Goal: Task Accomplishment & Management: Use online tool/utility

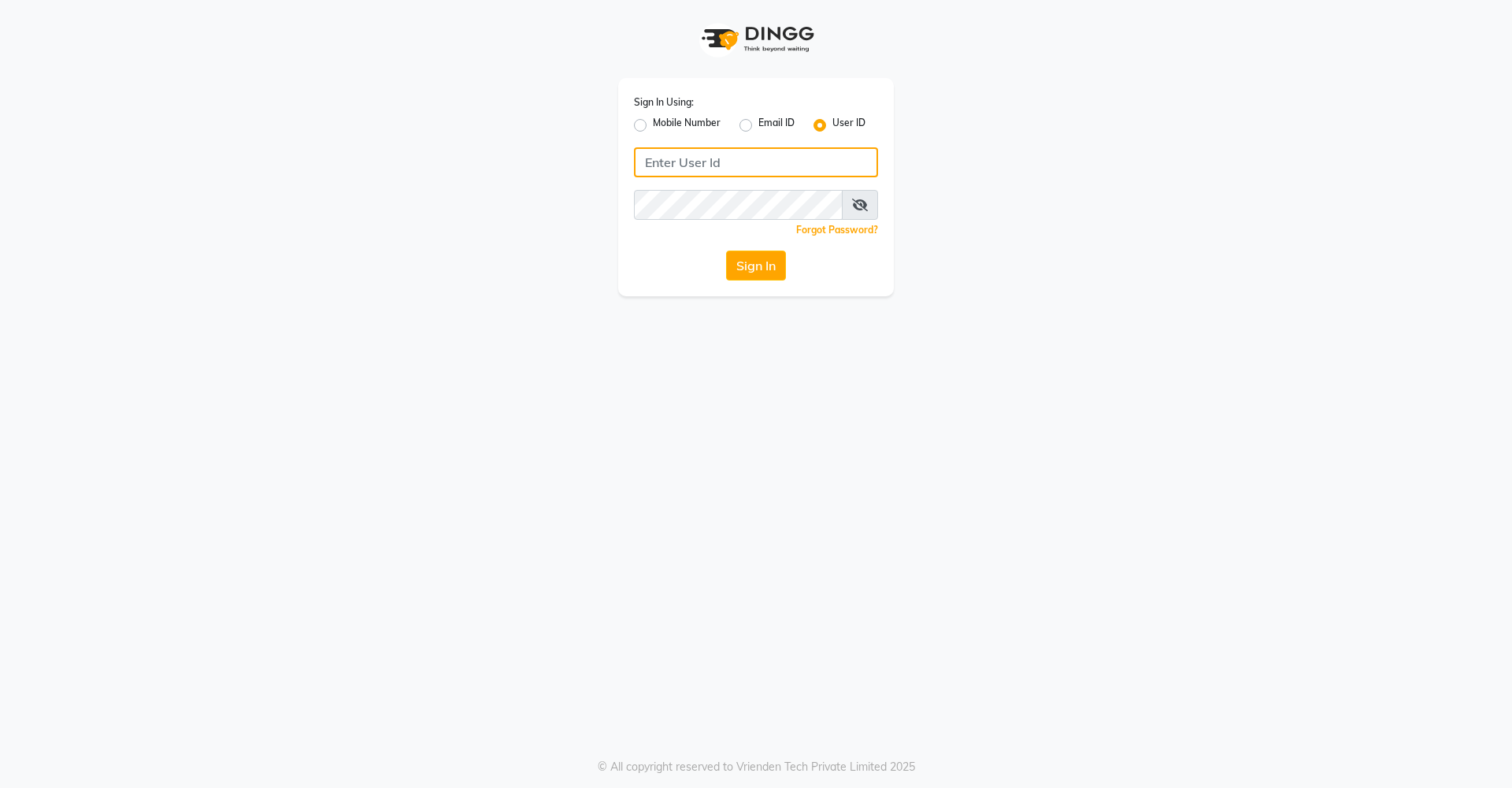
type input "elanelegant"
click at [385, 407] on div "Sign In Using: Mobile Number Email ID User ID elanelegant Remember me Forgot Pa…" at bounding box center [756, 394] width 1512 height 788
click at [739, 265] on button "Sign In" at bounding box center [756, 265] width 60 height 30
click at [764, 265] on div "Sign In" at bounding box center [755, 265] width 244 height 30
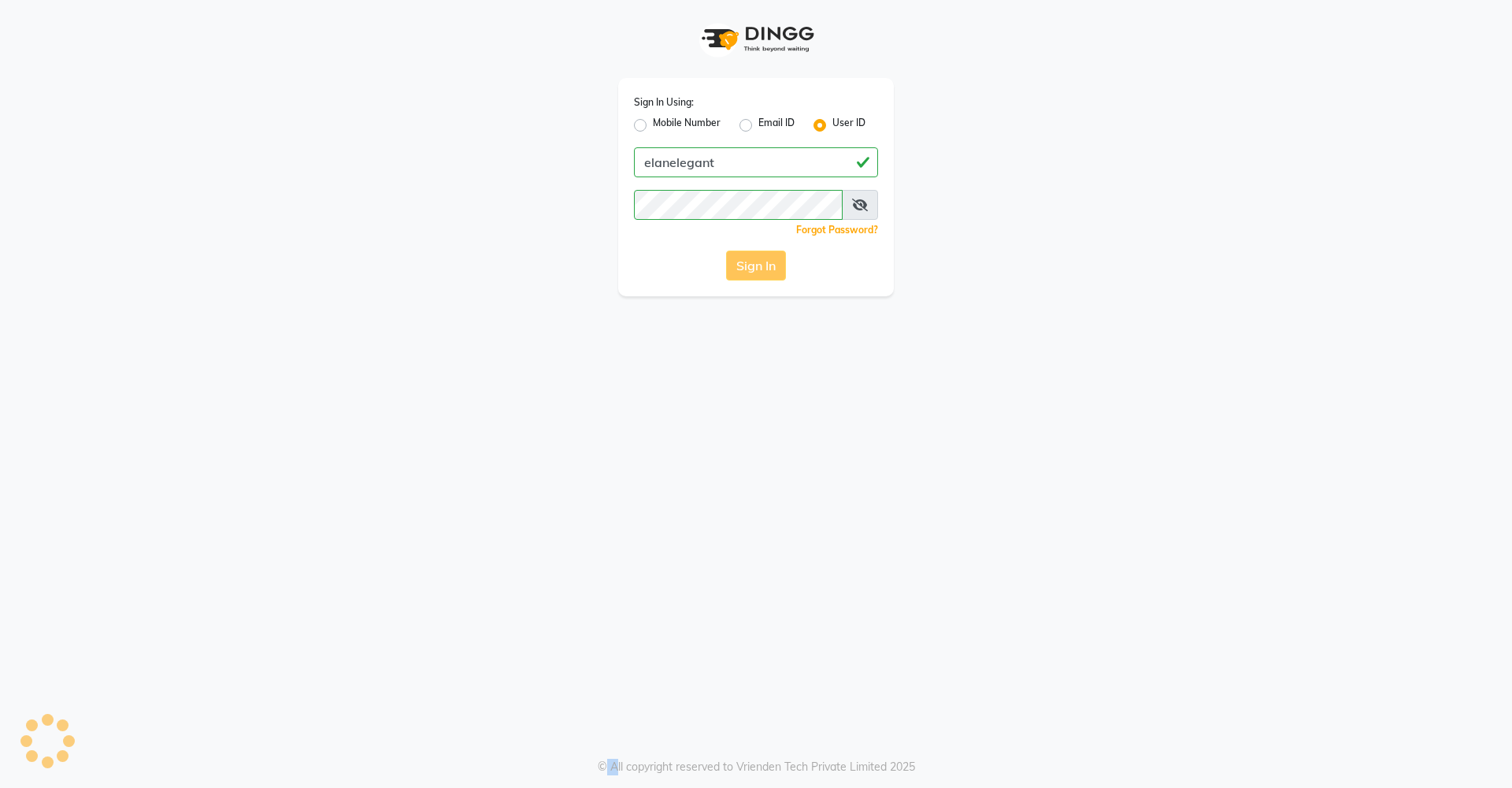
click at [764, 265] on div "Sign In" at bounding box center [755, 265] width 244 height 30
click at [759, 260] on div "Sign In" at bounding box center [755, 265] width 244 height 30
click at [857, 208] on icon at bounding box center [860, 204] width 16 height 12
click at [752, 268] on div "Sign In" at bounding box center [755, 265] width 244 height 30
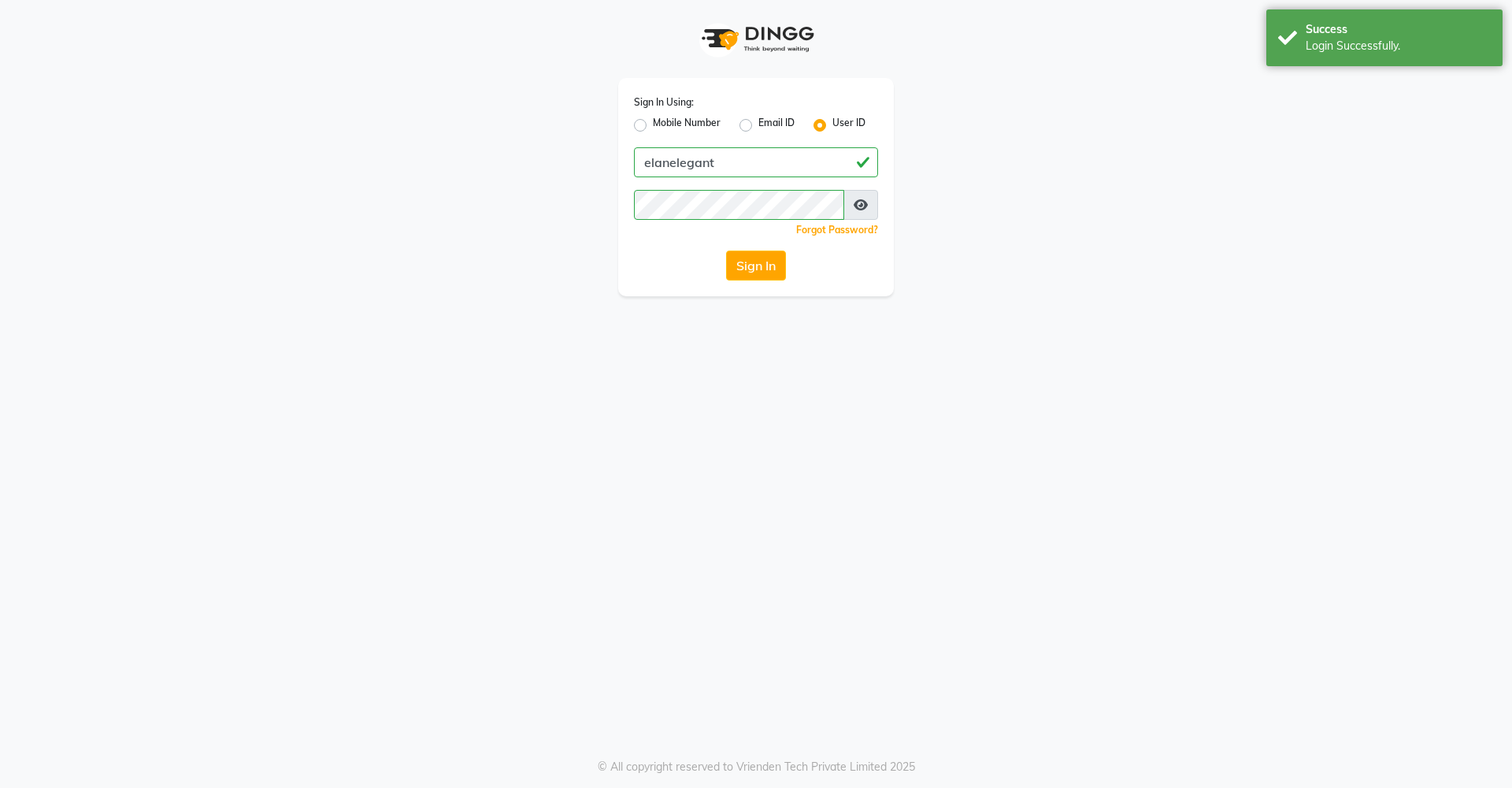
click at [855, 208] on icon at bounding box center [861, 204] width 14 height 12
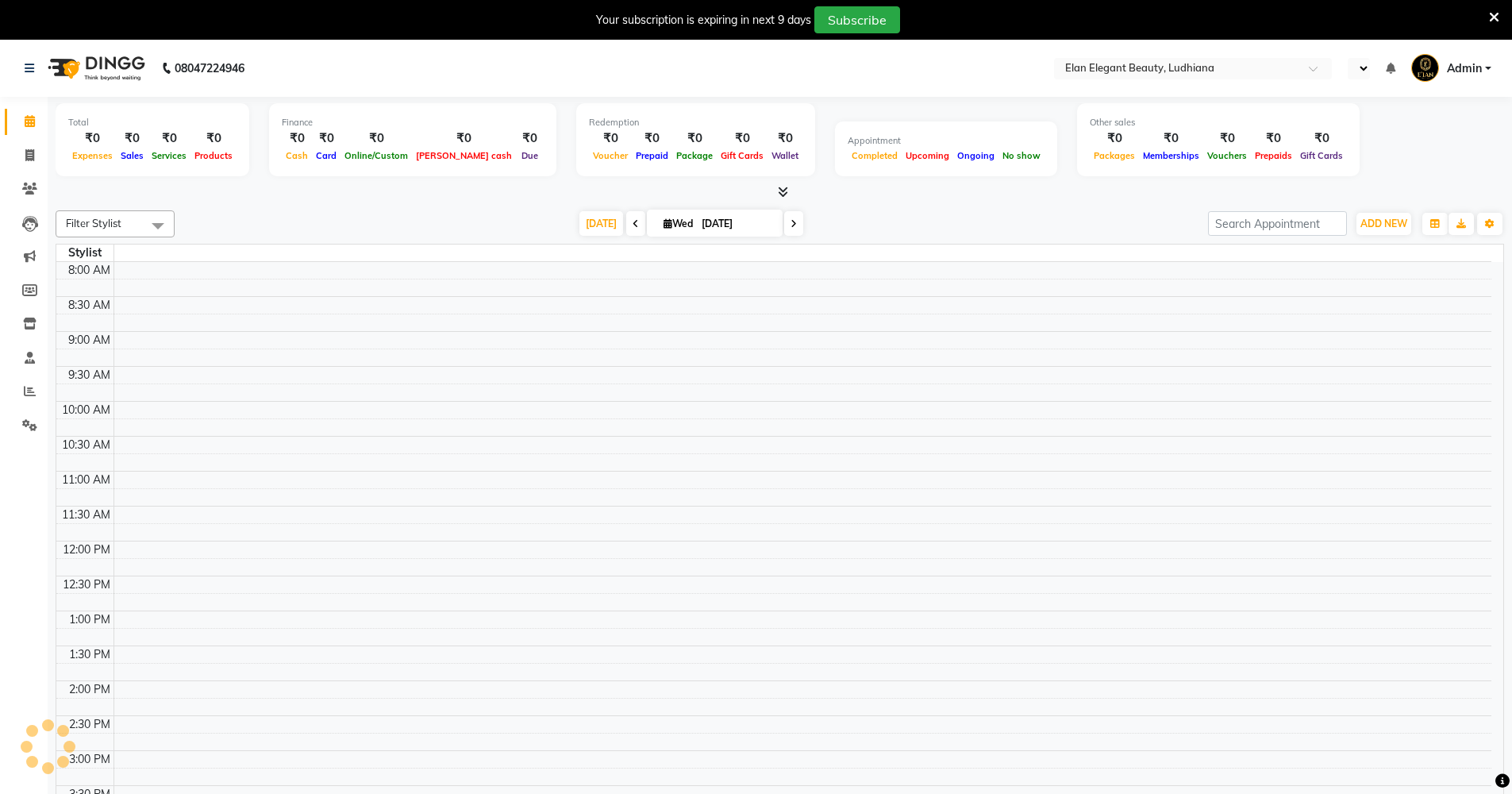
select select "en"
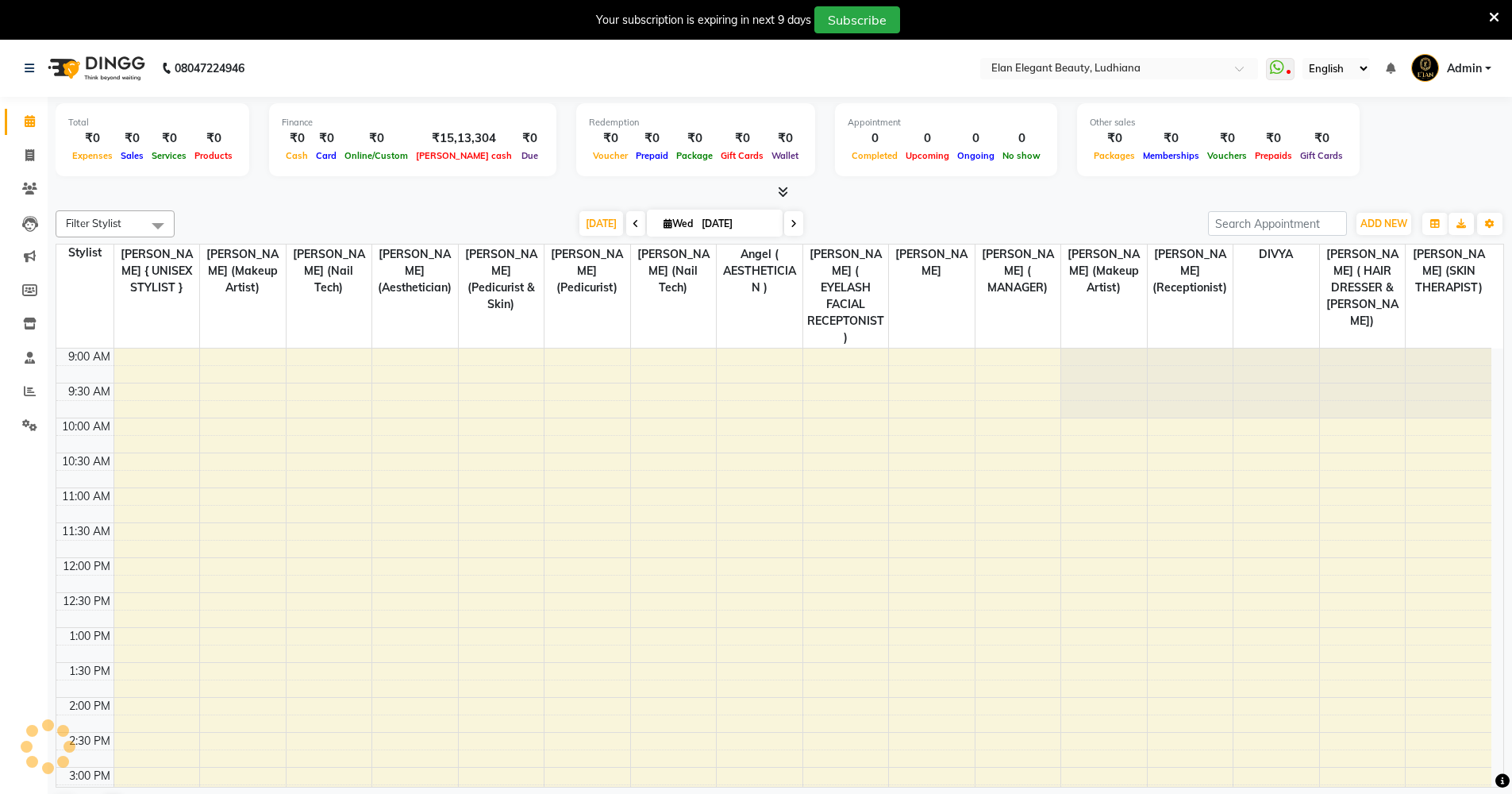
scroll to position [352, 0]
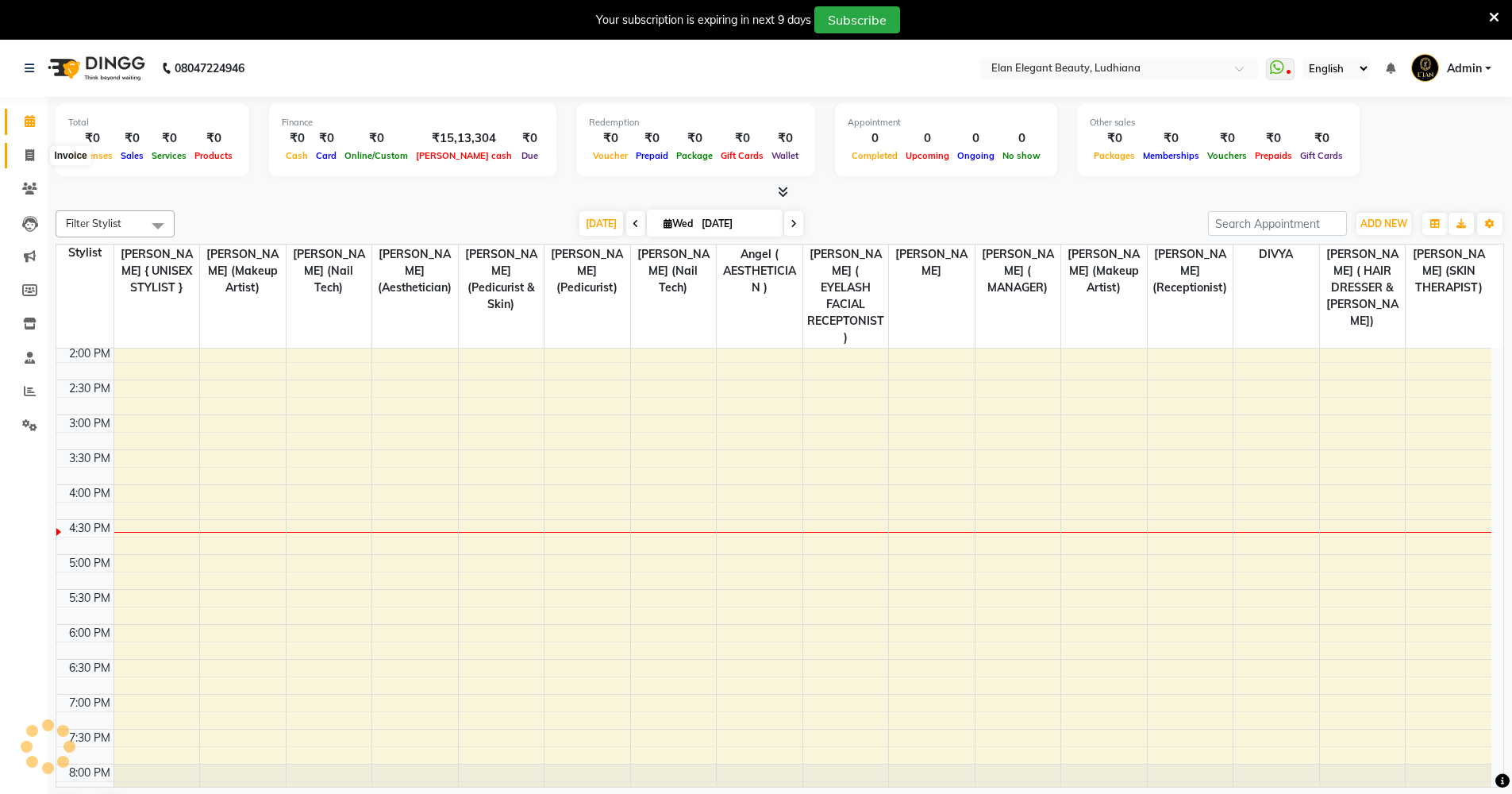
click at [26, 159] on icon at bounding box center [29, 154] width 8 height 12
select select "service"
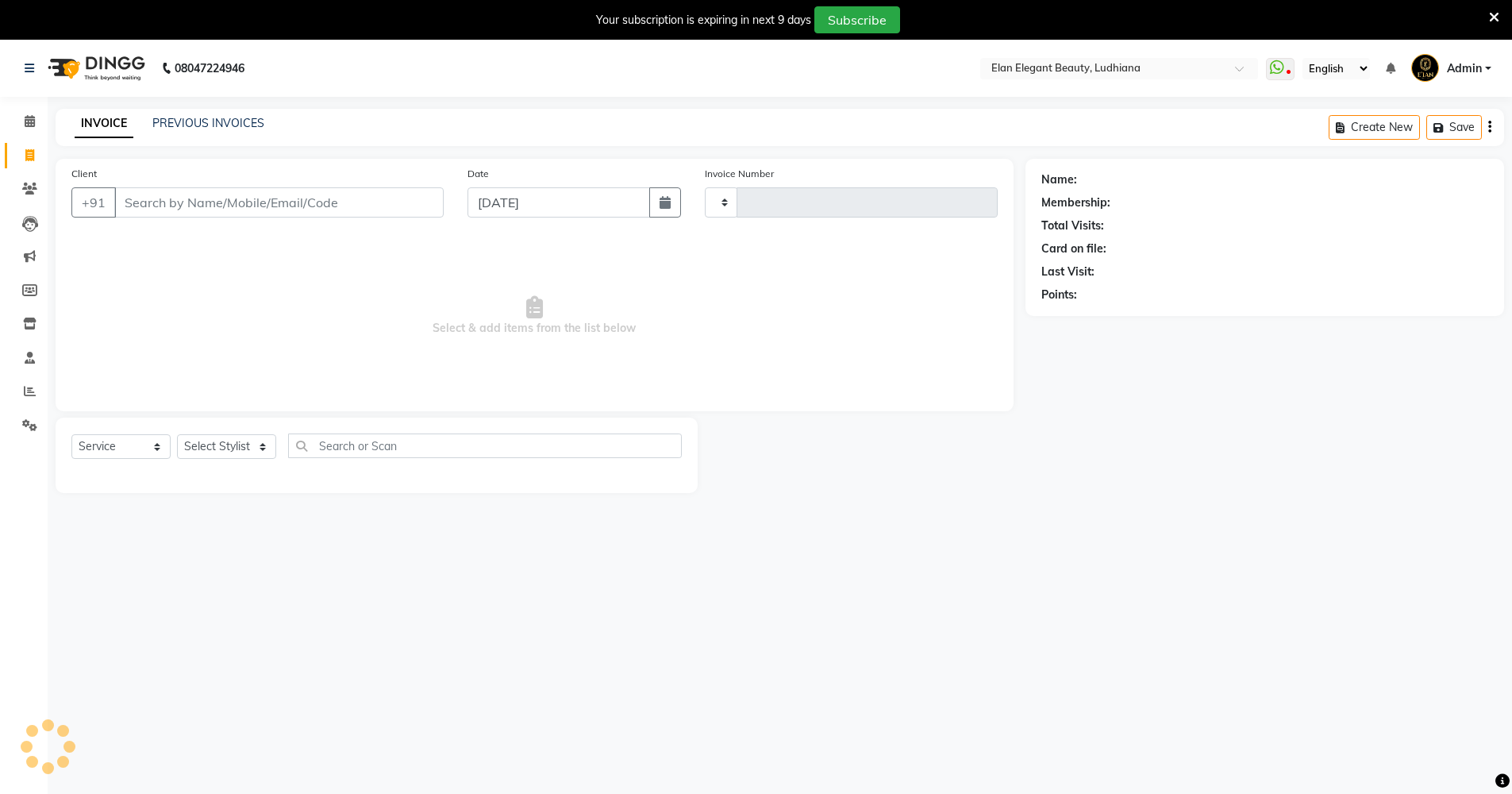
type input "0059"
select select "6951"
click at [265, 442] on select "Select Stylist" at bounding box center [226, 446] width 99 height 24
click at [254, 443] on select "Select Stylist" at bounding box center [226, 446] width 99 height 24
click at [254, 443] on select "Select Stylist Angel ( AESTHETICIAN ) [PERSON_NAME] { UNISEX STYLIST } [PERSON_…" at bounding box center [262, 446] width 170 height 24
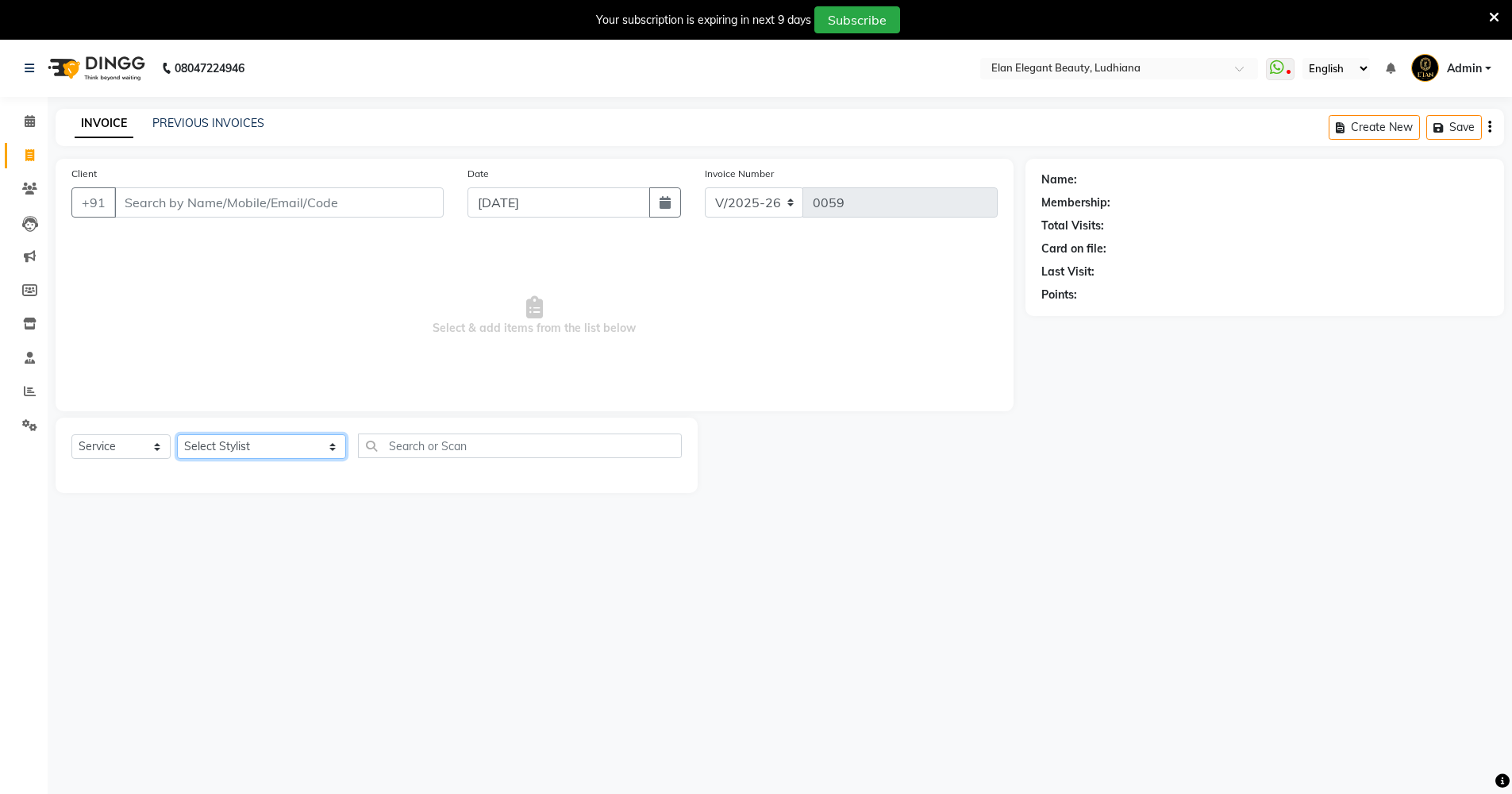
select select "57387"
click at [177, 434] on select "Select Stylist Angel ( AESTHETICIAN ) [PERSON_NAME] { UNISEX STYLIST } [PERSON_…" at bounding box center [262, 446] width 170 height 24
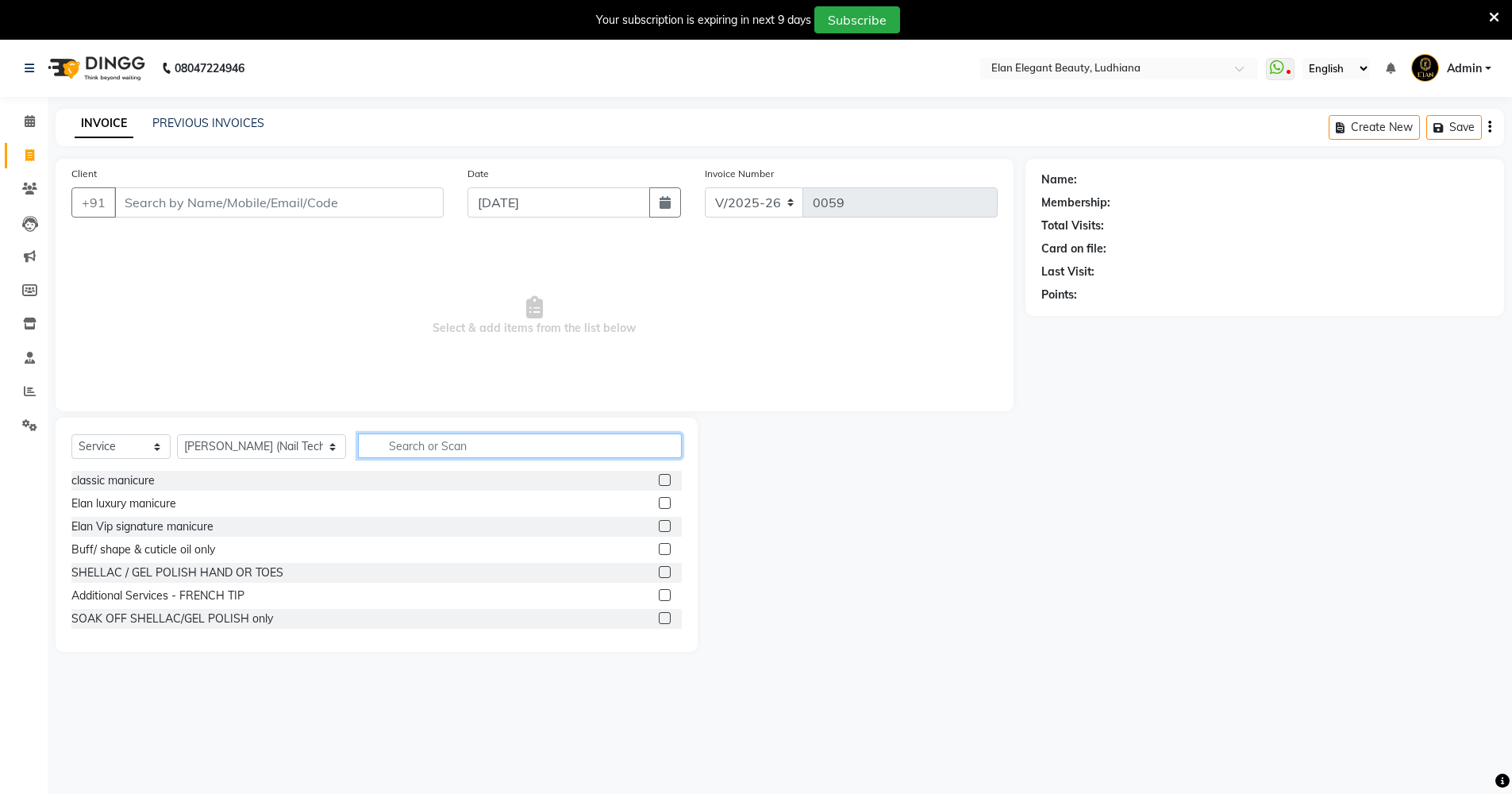
click at [416, 441] on input "text" at bounding box center [520, 446] width 324 height 24
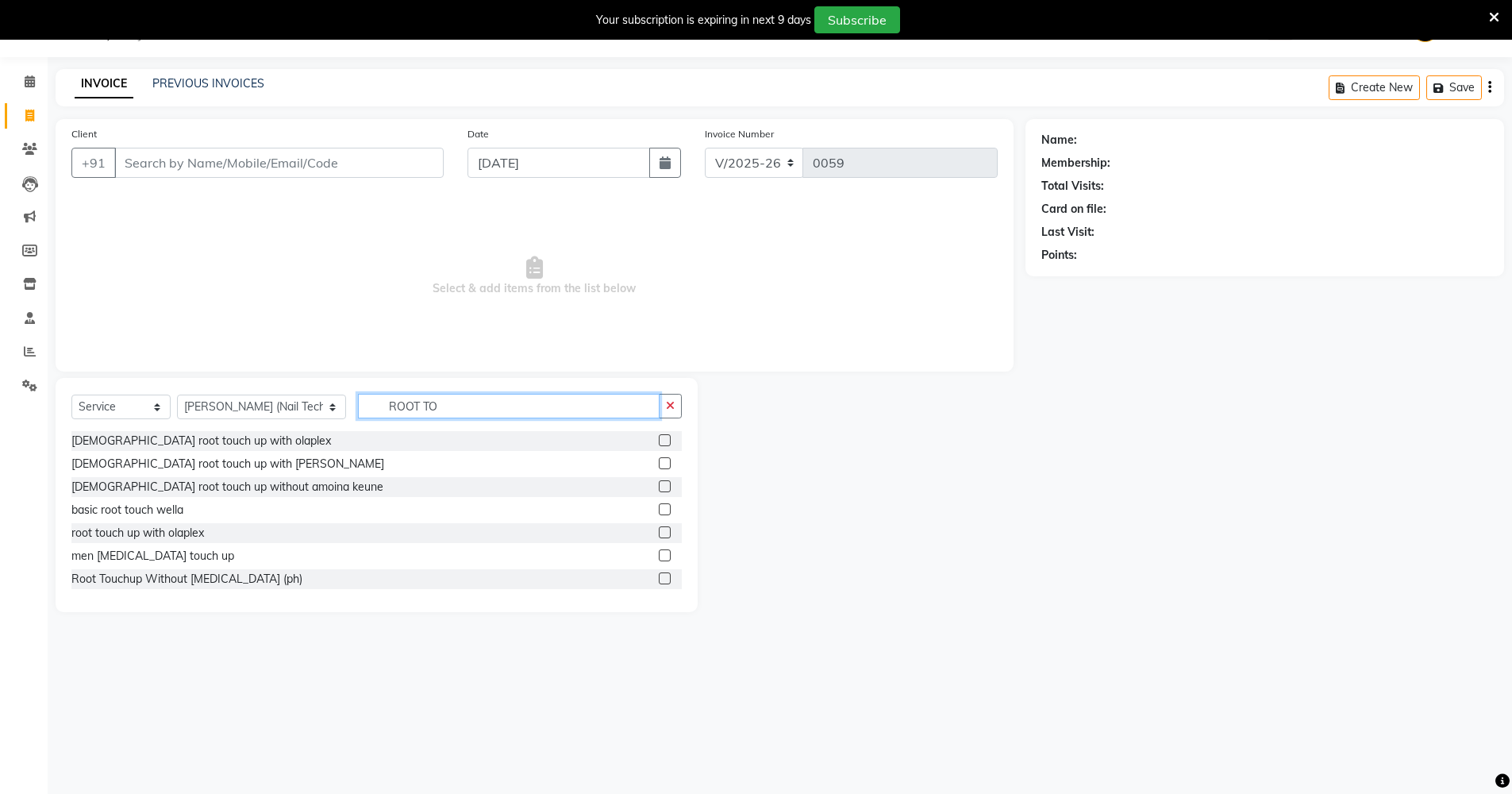
type input "ROOT TO"
click at [659, 578] on label at bounding box center [665, 578] width 12 height 12
click at [659, 578] on input "checkbox" at bounding box center [664, 578] width 10 height 10
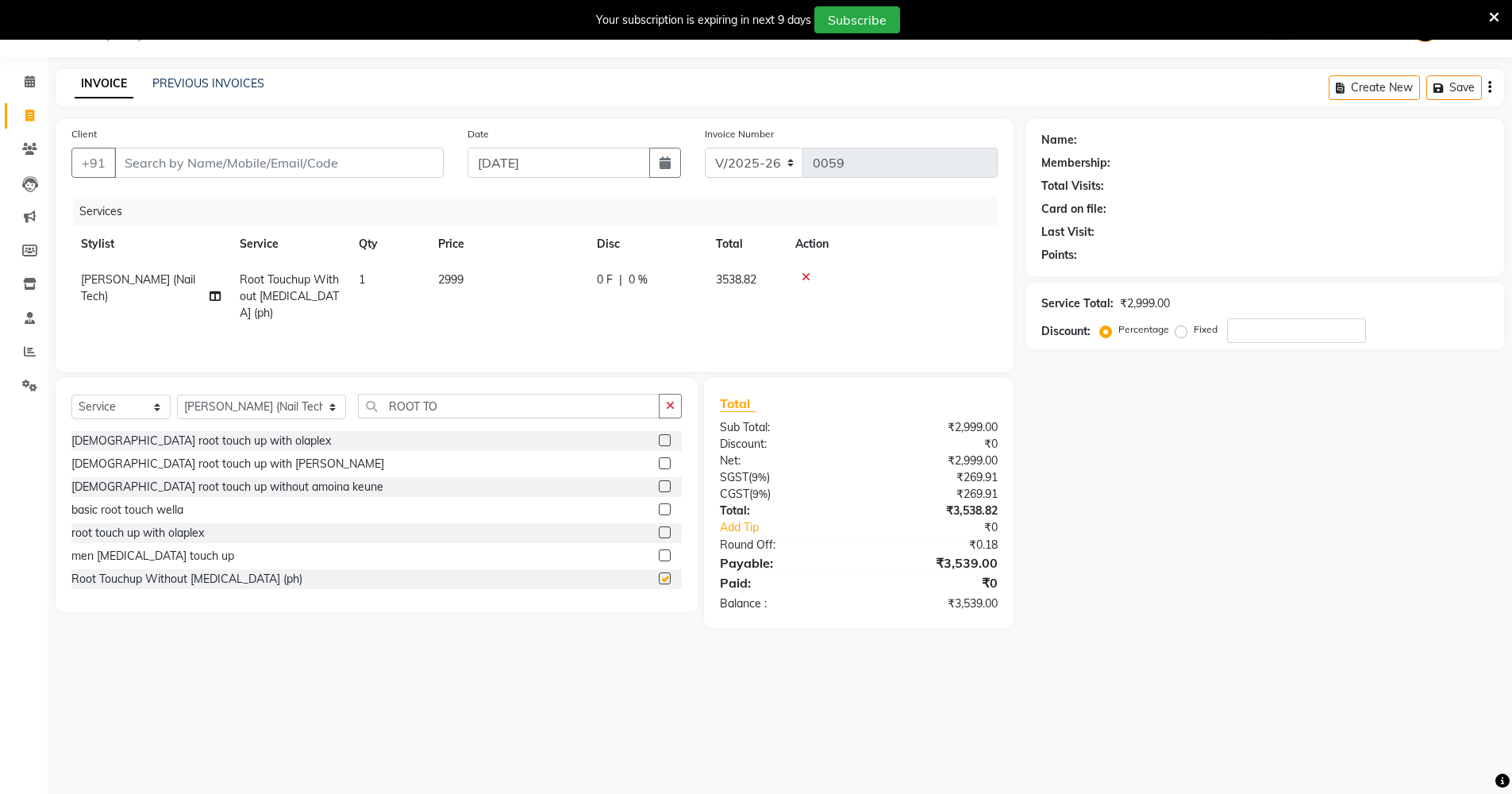
checkbox input "false"
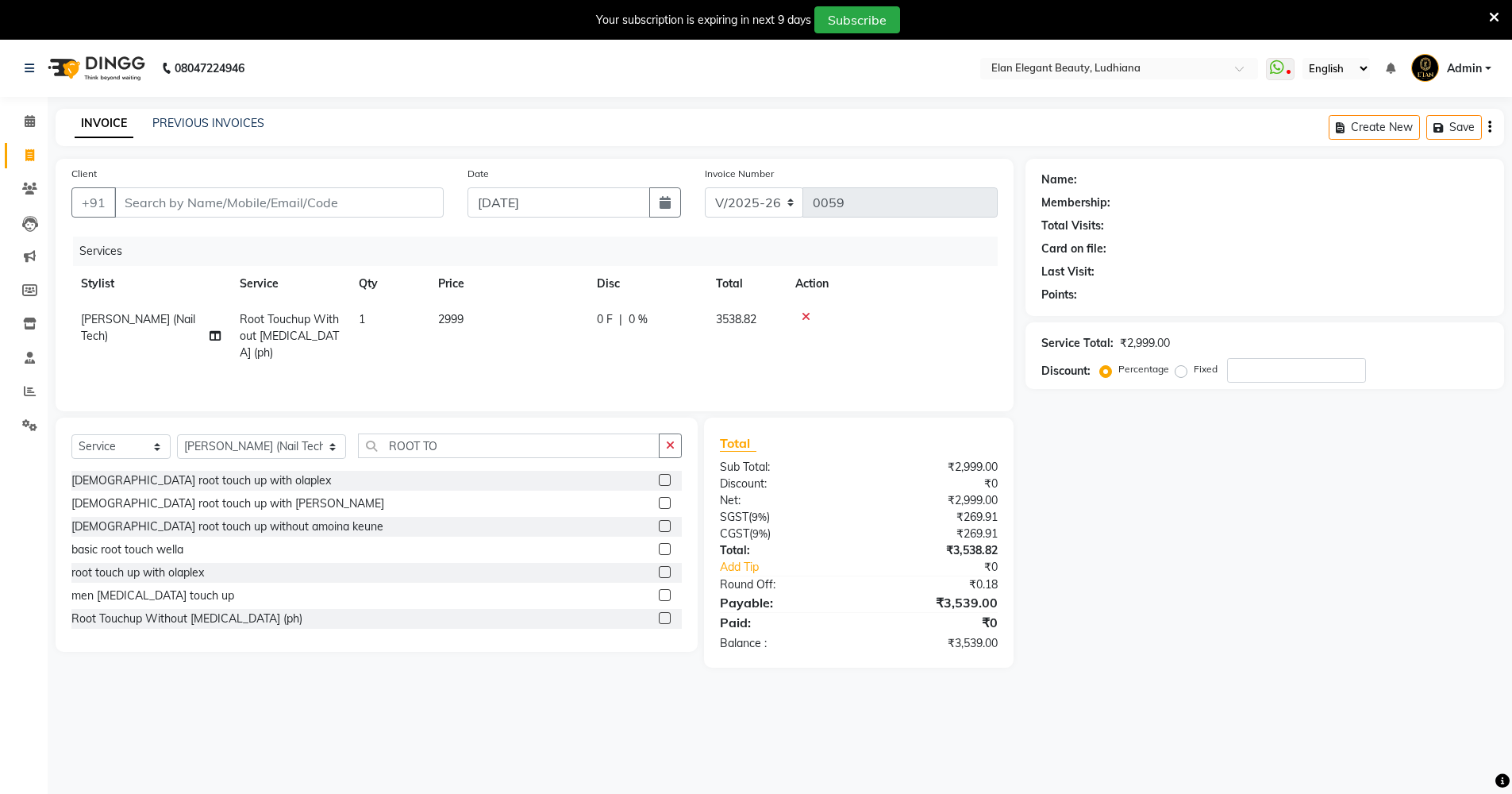
click at [1110, 603] on div "Name: Membership: Total Visits: Card on file: Last Visit: Points: Service Total…" at bounding box center [1271, 413] width 491 height 509
